Goal: Check status

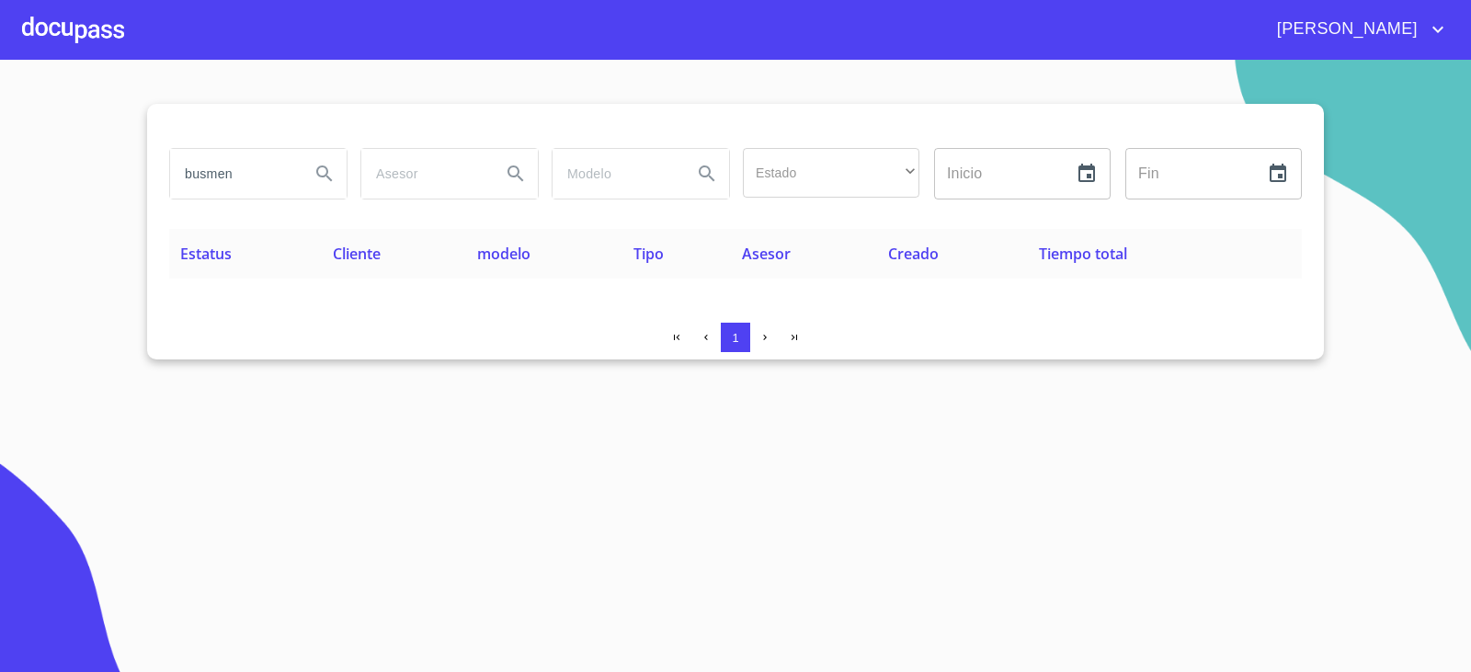
click at [241, 177] on input "busmen" at bounding box center [232, 174] width 125 height 50
drag, startPoint x: 0, startPoint y: 0, endPoint x: 243, endPoint y: 179, distance: 301.8
click at [243, 179] on input "busmen" at bounding box center [232, 174] width 125 height 50
drag, startPoint x: 243, startPoint y: 179, endPoint x: 260, endPoint y: 166, distance: 21.7
click at [260, 166] on input "busmen" at bounding box center [232, 174] width 125 height 50
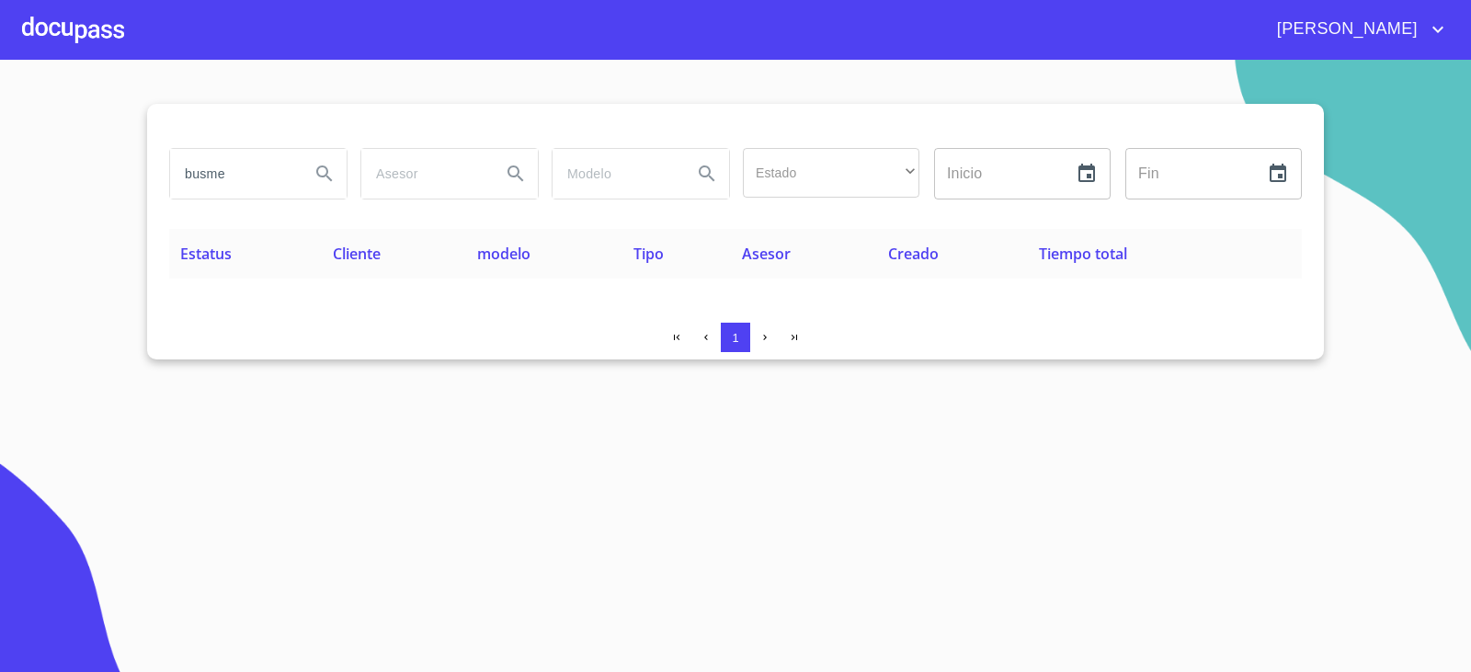
drag, startPoint x: 277, startPoint y: 159, endPoint x: 0, endPoint y: 166, distance: 276.9
click at [0, 167] on section "busme Estado ​ ​ Inicio ​ Fin ​ Estatus Cliente modelo Tipo Asesor Creado Tiemp…" at bounding box center [735, 366] width 1471 height 612
type input "MACTACO"
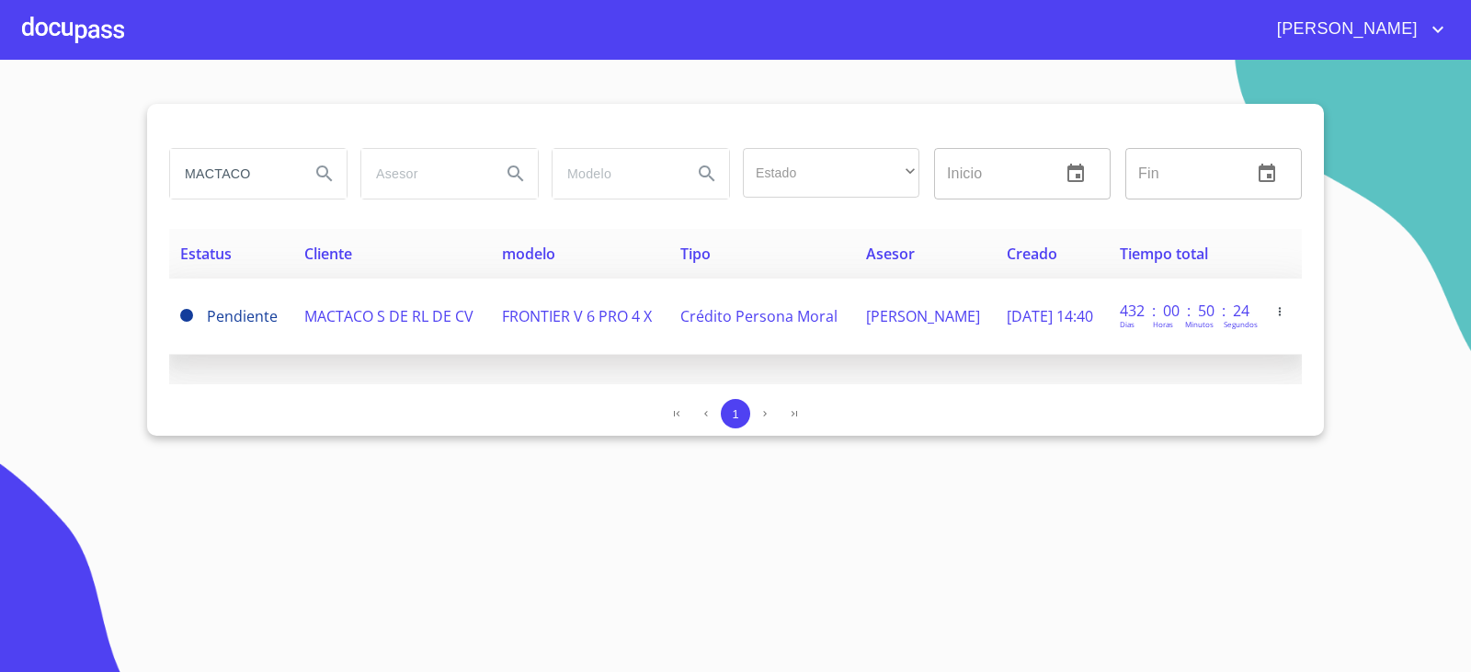
click at [680, 311] on span "Crédito Persona Moral" at bounding box center [758, 316] width 157 height 20
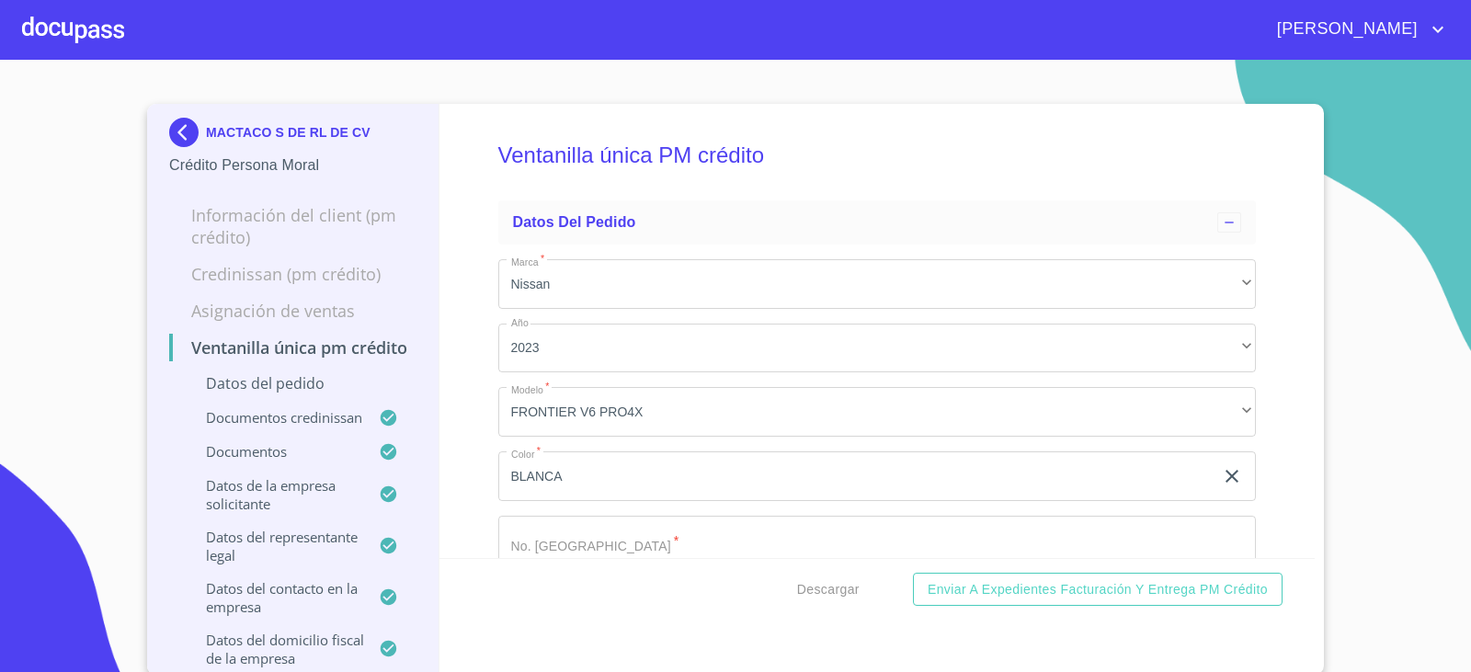
scroll to position [828, 0]
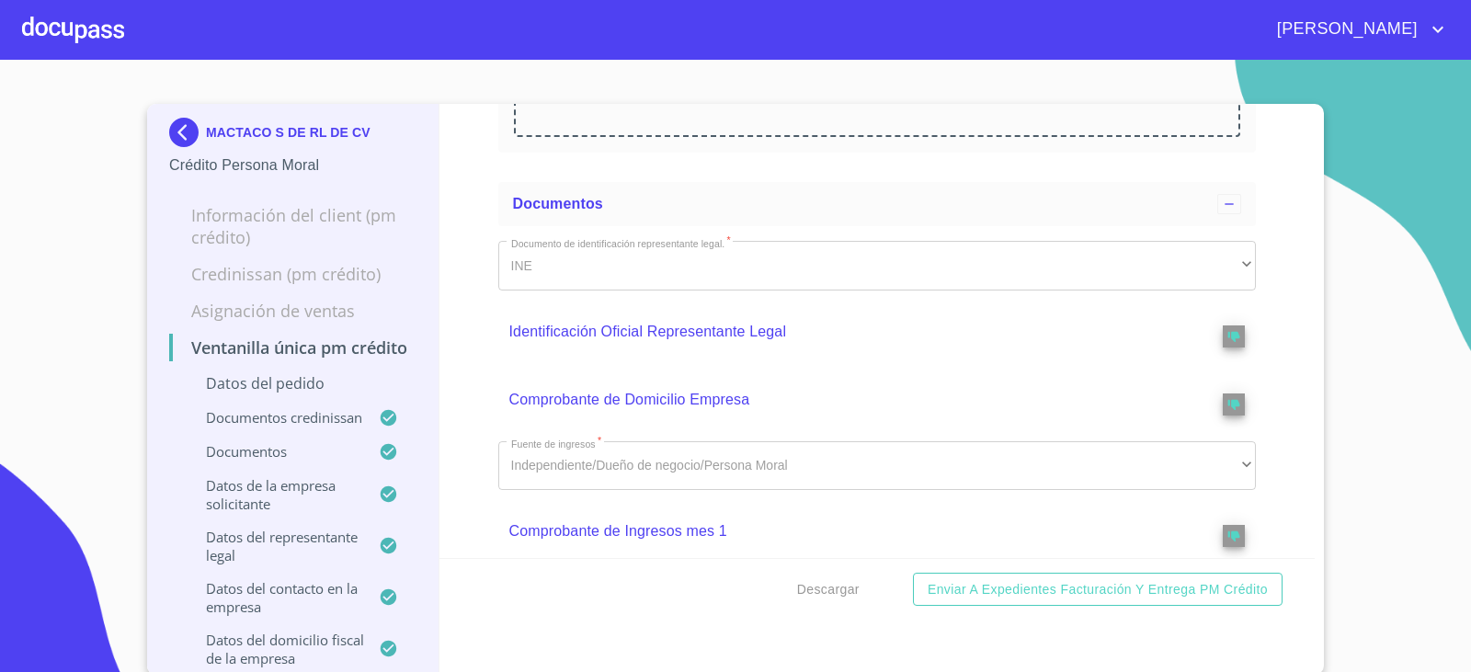
click at [809, 570] on div "Descargar Enviar a Expedientes Facturación y Entrega PM crédito" at bounding box center [878, 589] width 876 height 63
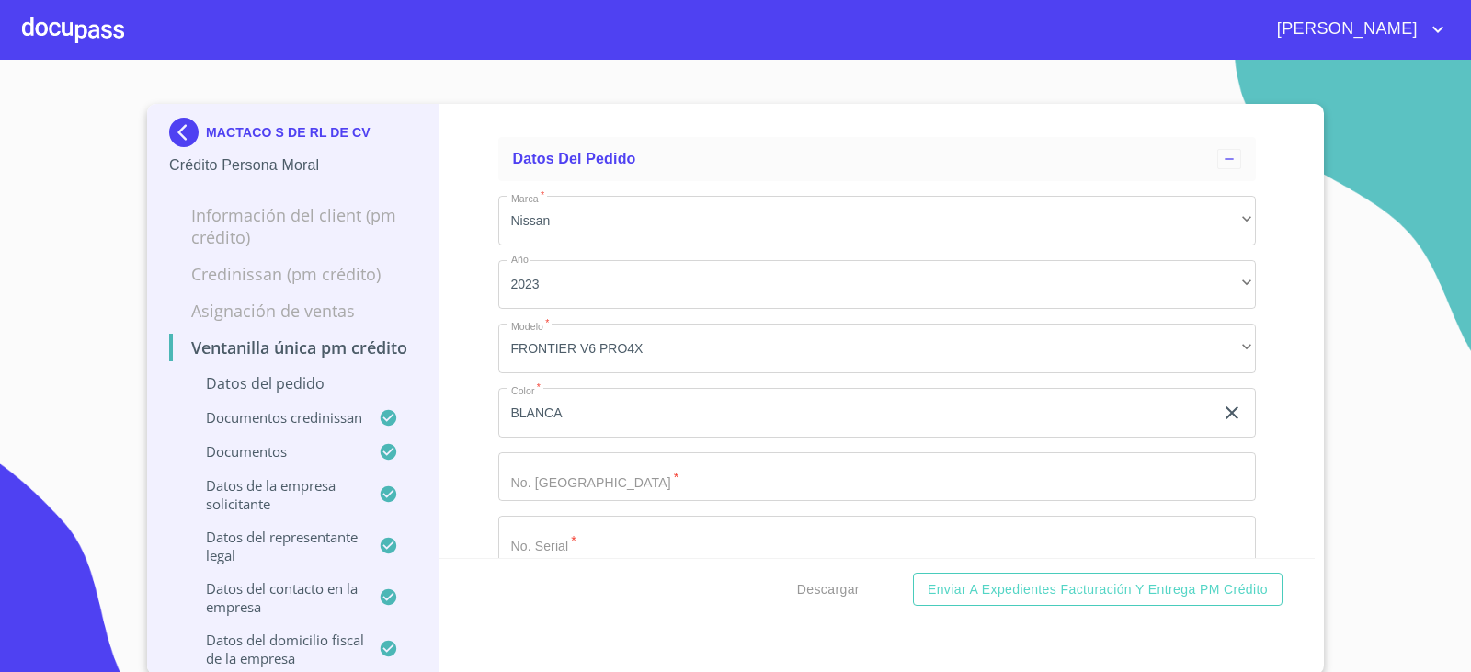
scroll to position [92, 0]
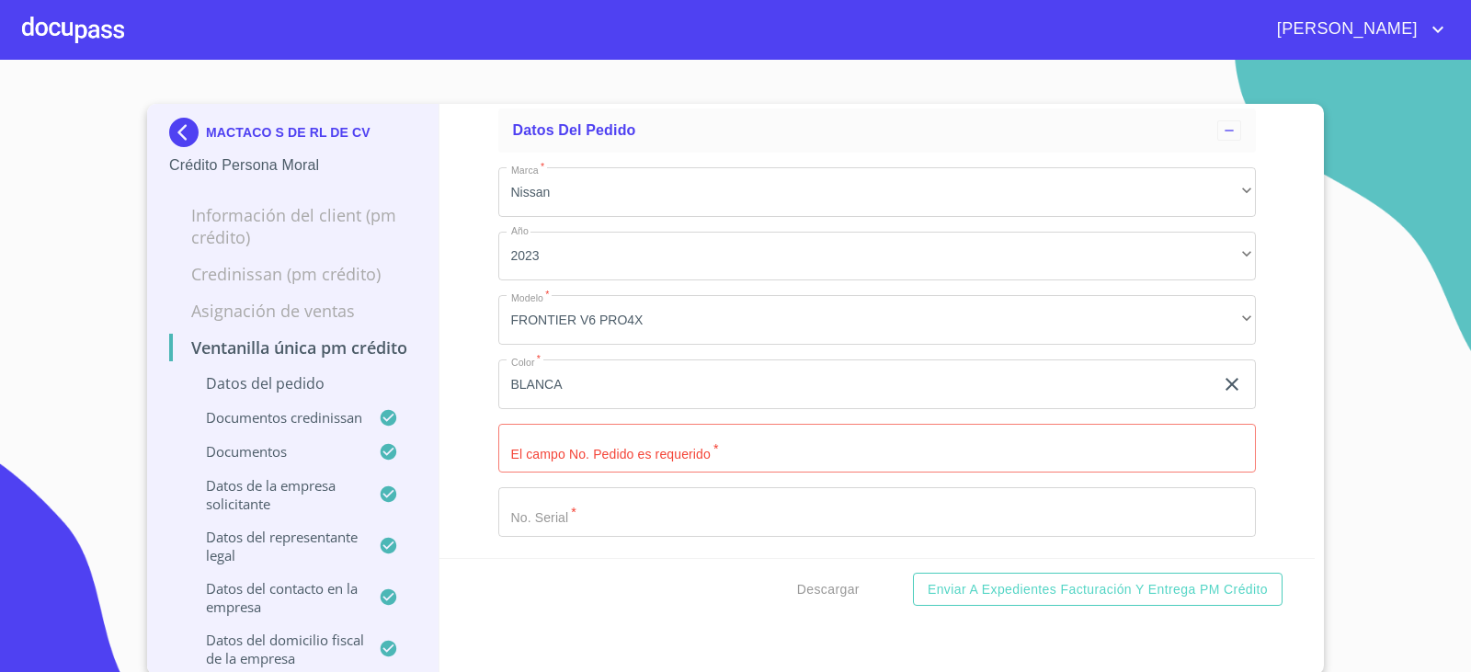
drag, startPoint x: 501, startPoint y: 461, endPoint x: 482, endPoint y: 450, distance: 22.2
click at [482, 450] on div "Ventanilla única PM crédito Datos del pedido Marca   * Nissan ​ Año 2023 ​ Mode…" at bounding box center [878, 331] width 876 height 454
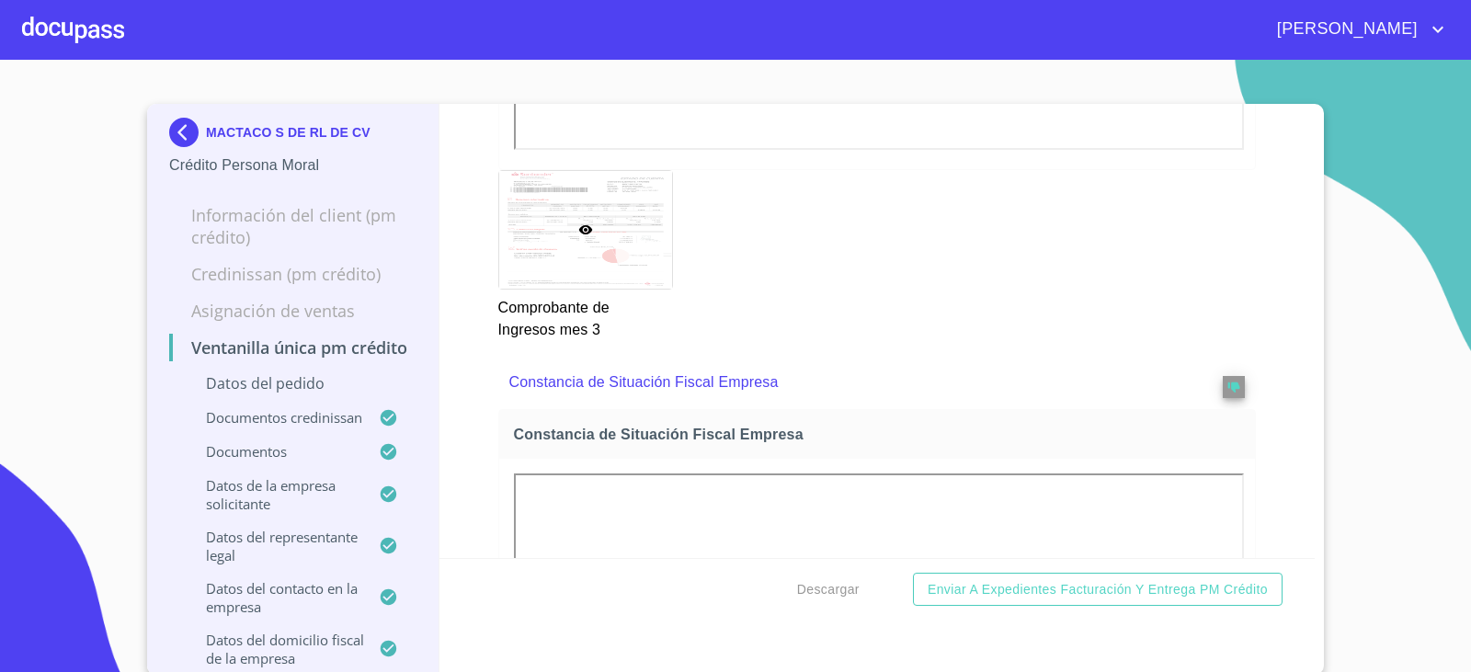
scroll to position [4965, 0]
drag, startPoint x: 485, startPoint y: 483, endPoint x: 448, endPoint y: 467, distance: 40.0
click at [448, 467] on div "Ventanilla única PM crédito Datos del pedido Marca   * Nissan ​ Año 2023 ​ Mode…" at bounding box center [878, 331] width 876 height 454
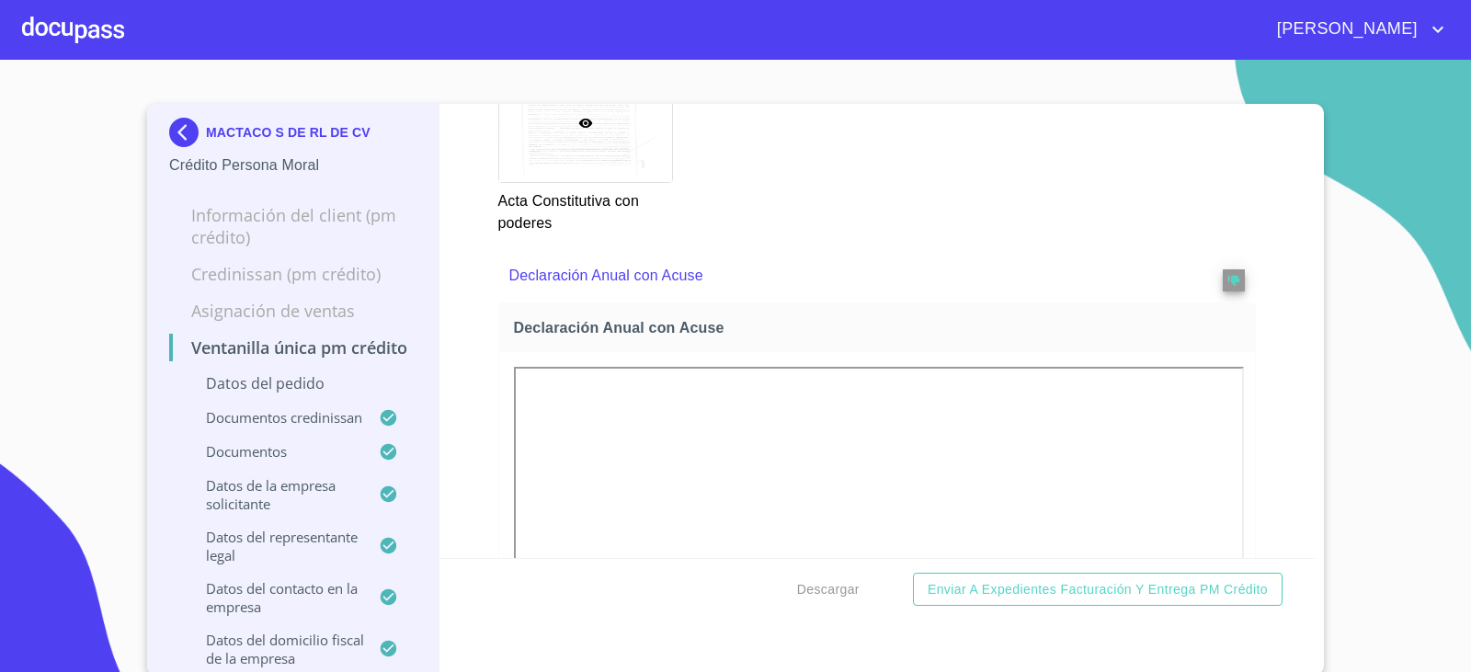
scroll to position [6805, 0]
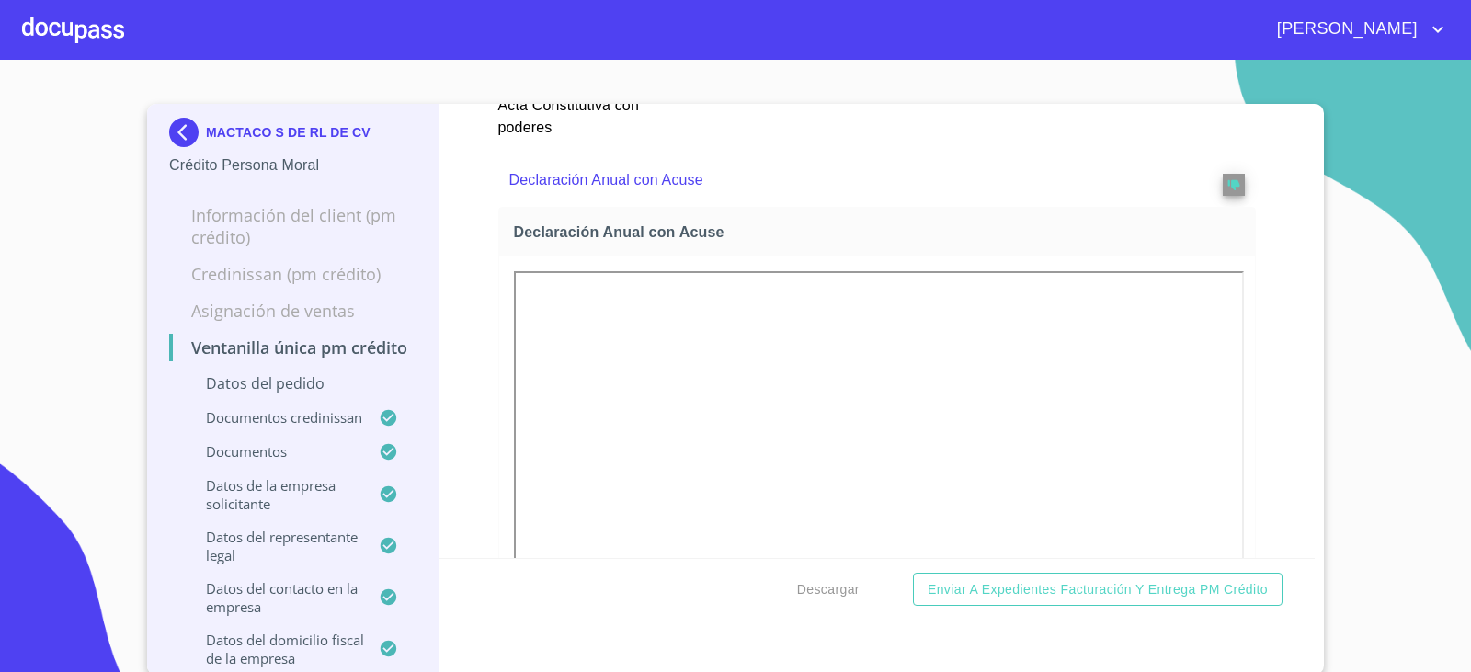
click at [579, 86] on div at bounding box center [585, 28] width 173 height 118
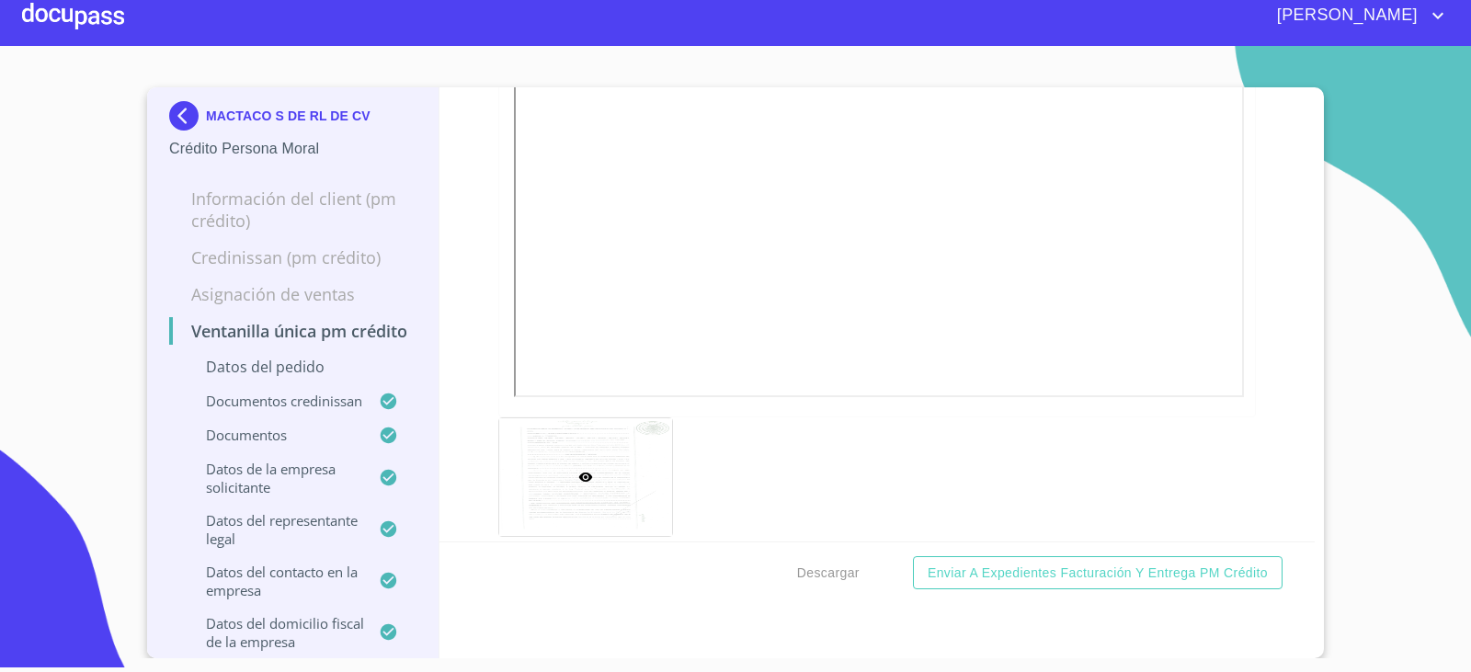
scroll to position [6400, 0]
